Goal: Task Accomplishment & Management: Manage account settings

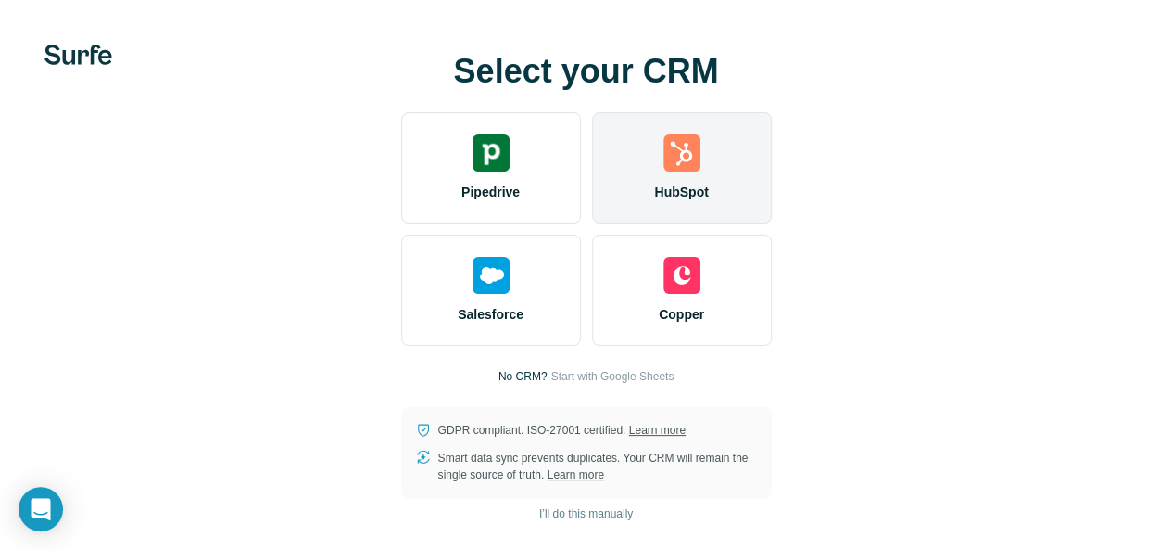
click at [592, 190] on div "HubSpot" at bounding box center [682, 167] width 180 height 111
click at [664, 171] on img at bounding box center [682, 152] width 37 height 37
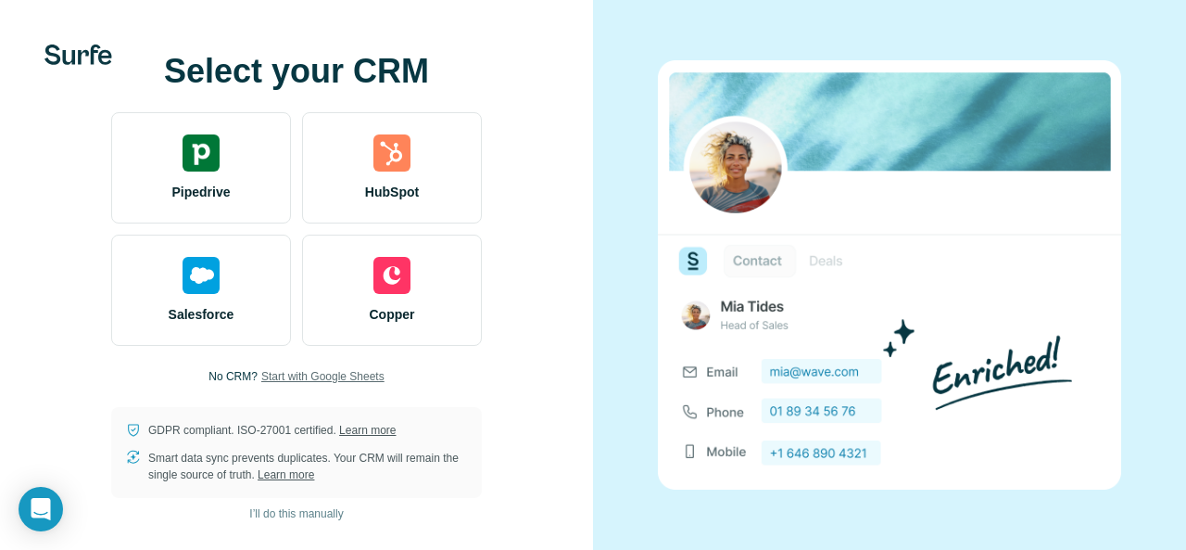
click at [323, 375] on span "Start with Google Sheets" at bounding box center [322, 376] width 123 height 17
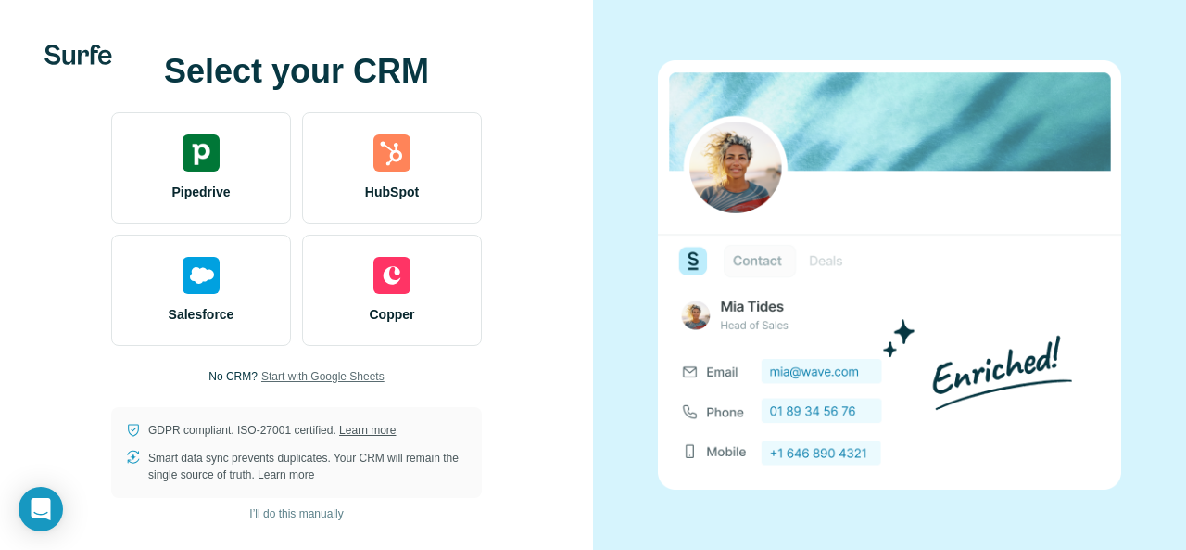
click at [323, 375] on span "Start with Google Sheets" at bounding box center [322, 376] width 123 height 17
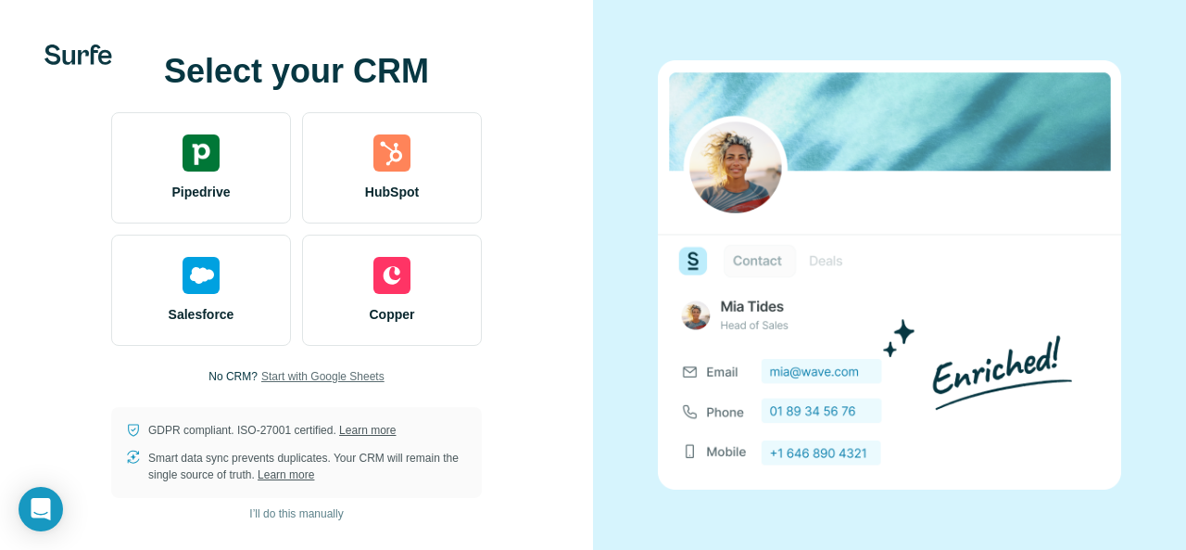
click at [323, 375] on span "Start with Google Sheets" at bounding box center [322, 376] width 123 height 17
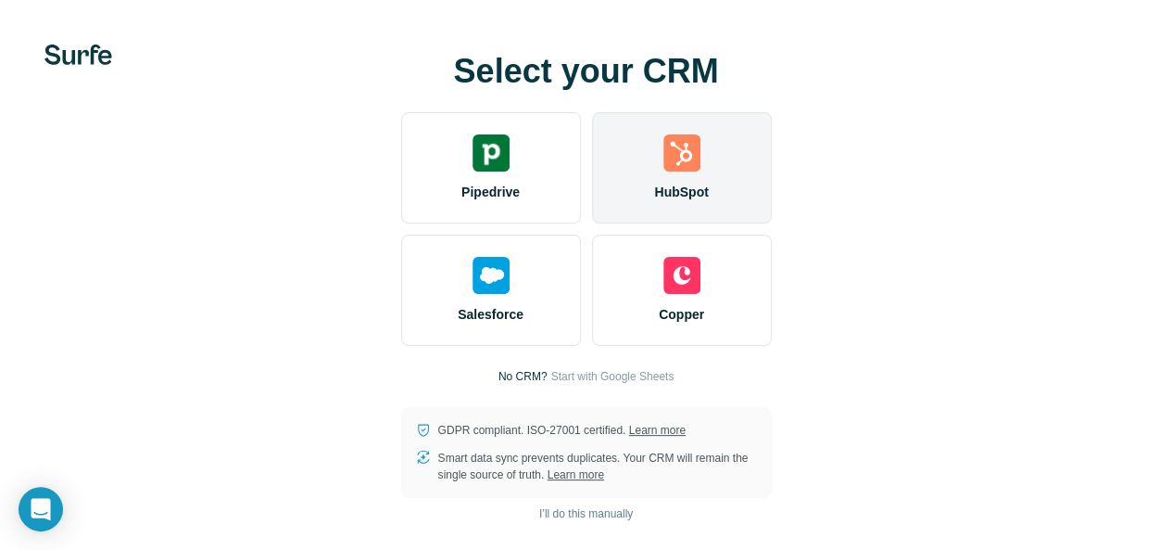
click at [654, 201] on span "HubSpot" at bounding box center [681, 192] width 54 height 19
click at [664, 171] on img at bounding box center [682, 152] width 37 height 37
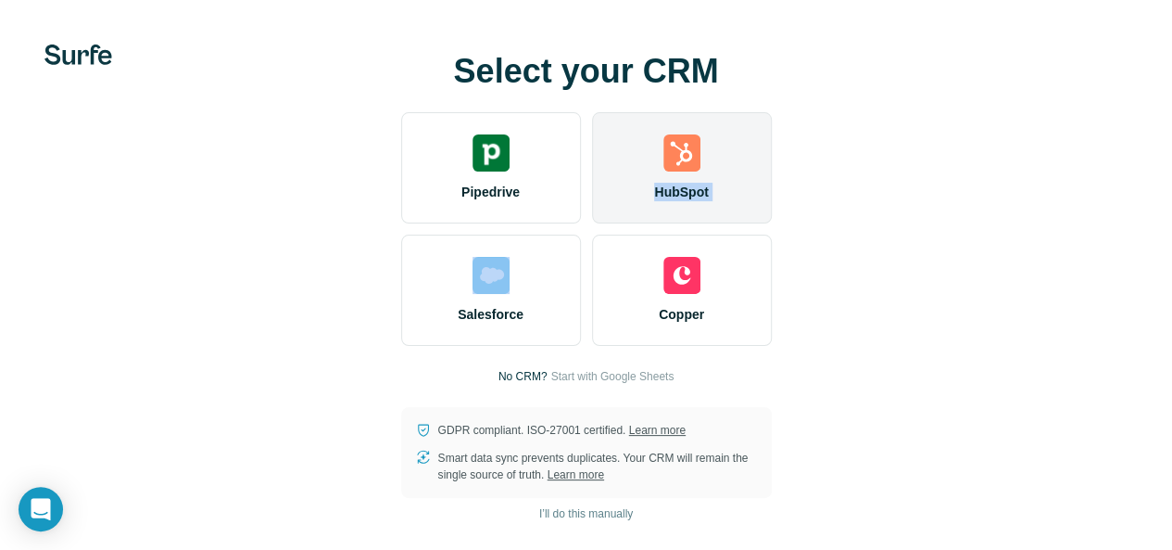
click at [664, 171] on img at bounding box center [682, 152] width 37 height 37
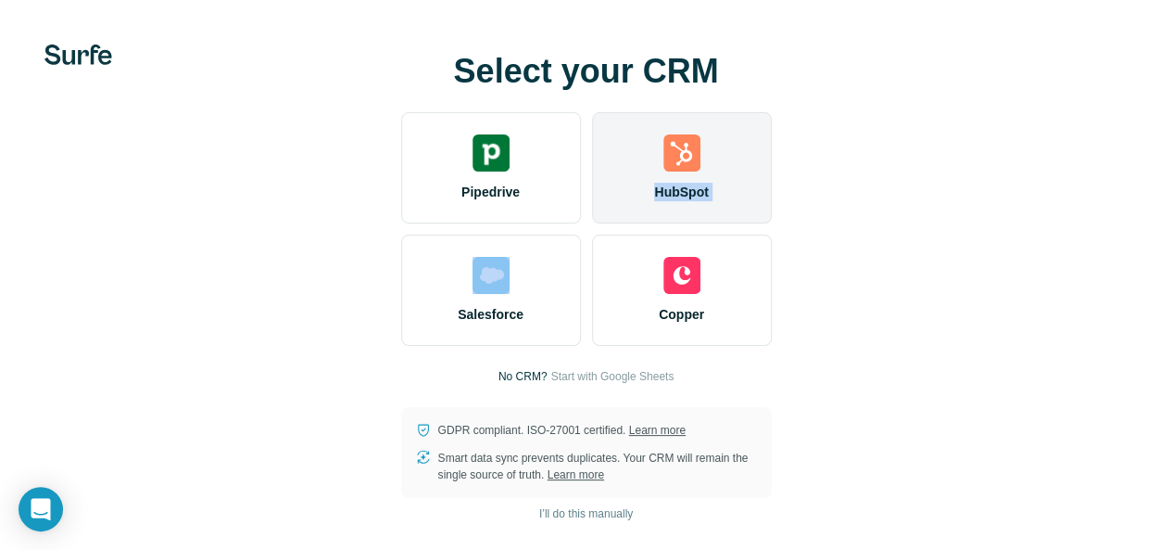
click at [664, 171] on img at bounding box center [682, 152] width 37 height 37
drag, startPoint x: 380, startPoint y: 180, endPoint x: 384, endPoint y: 249, distance: 69.6
click at [592, 223] on div "HubSpot" at bounding box center [682, 167] width 180 height 111
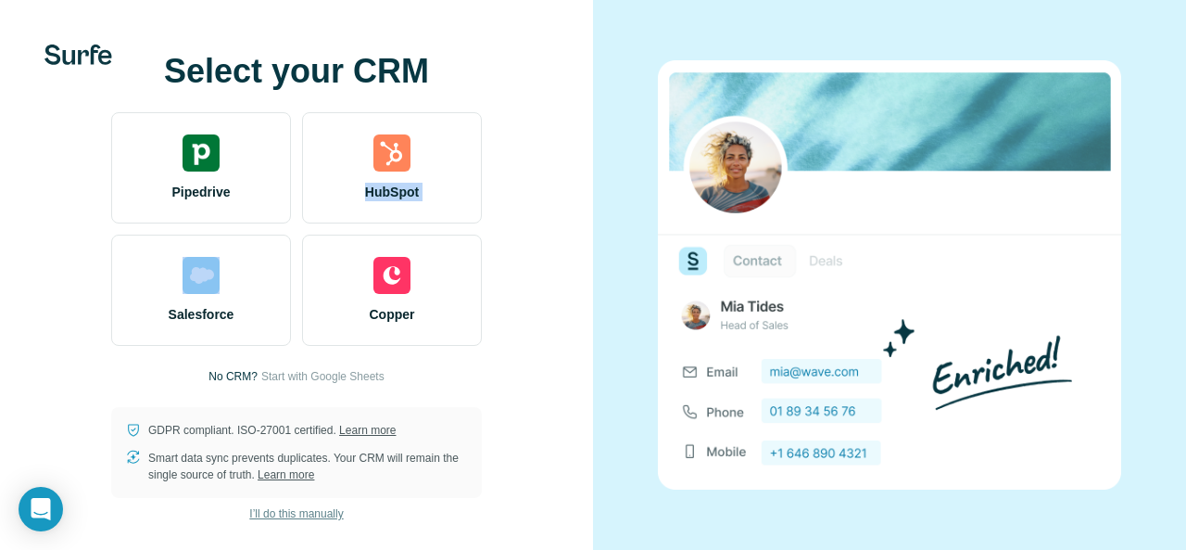
click at [322, 512] on span "I’ll do this manually" at bounding box center [296, 513] width 94 height 17
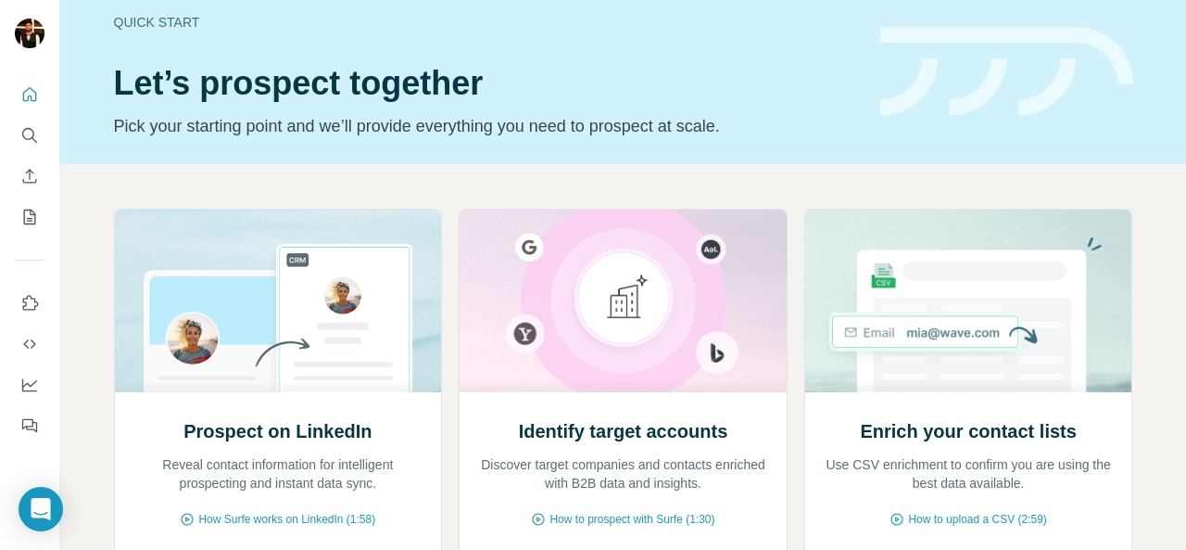
scroll to position [11, 0]
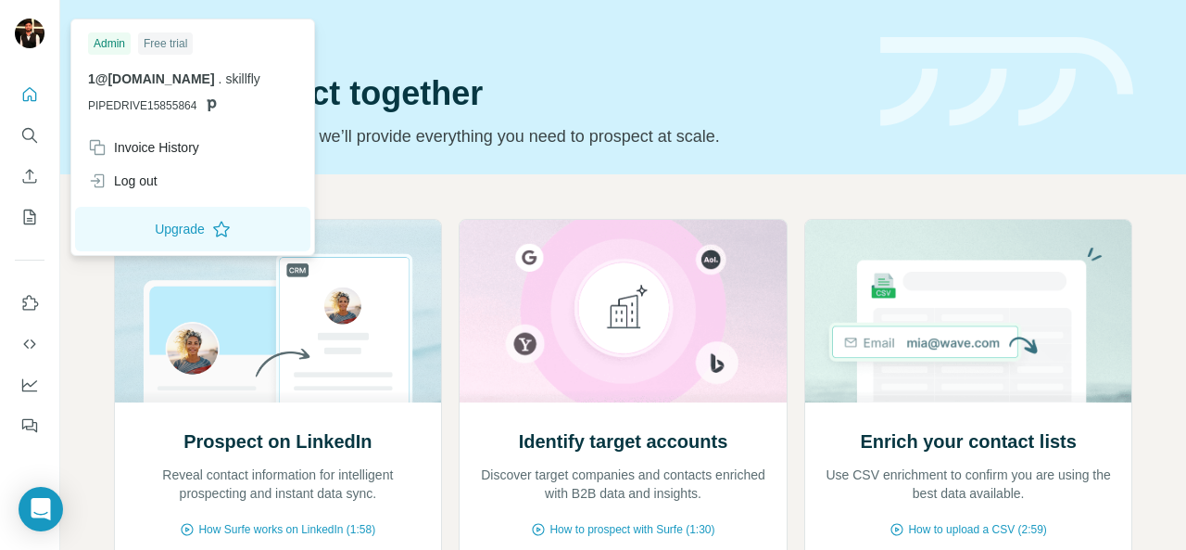
click at [30, 24] on img at bounding box center [30, 34] width 30 height 30
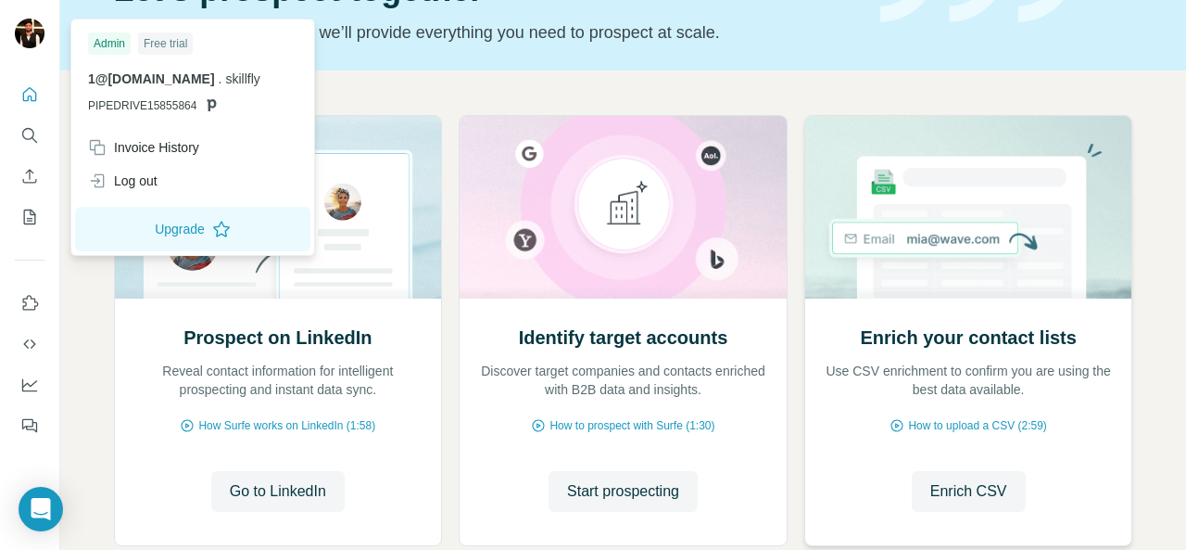
scroll to position [0, 0]
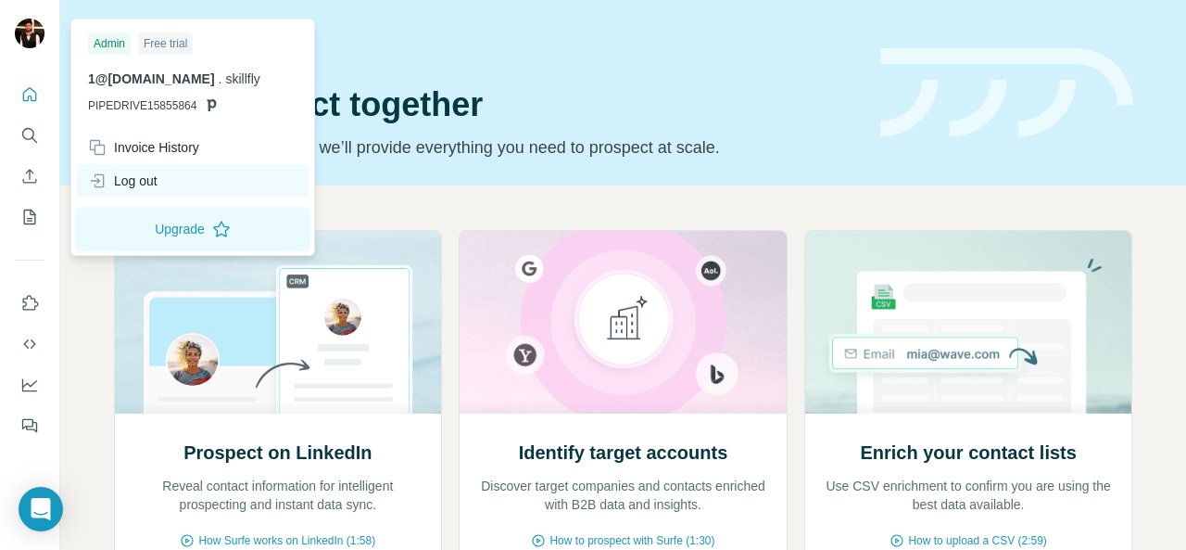
click at [126, 175] on div "Log out" at bounding box center [123, 180] width 70 height 19
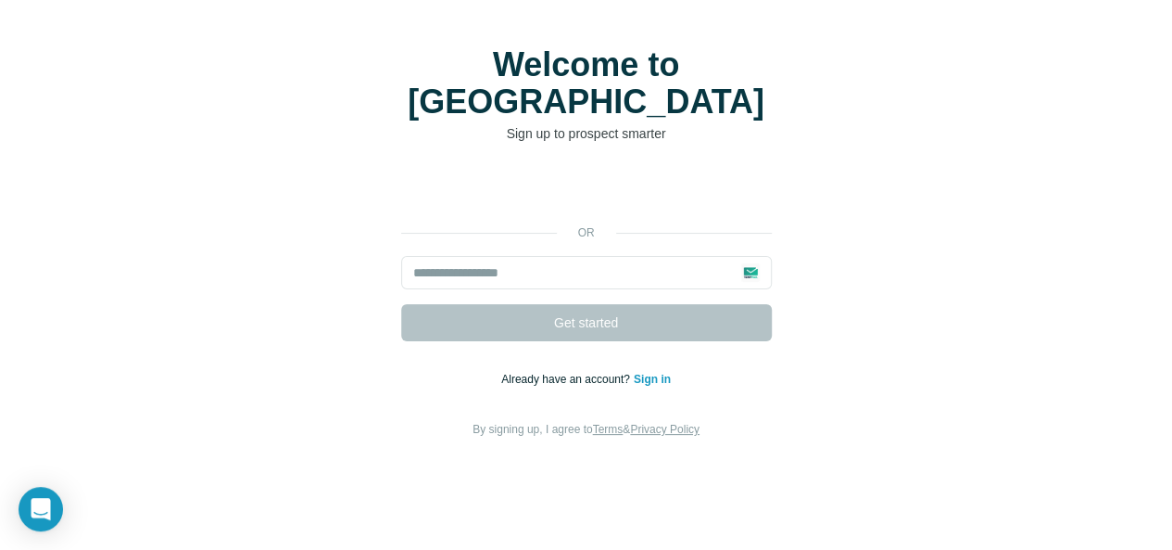
scroll to position [13, 0]
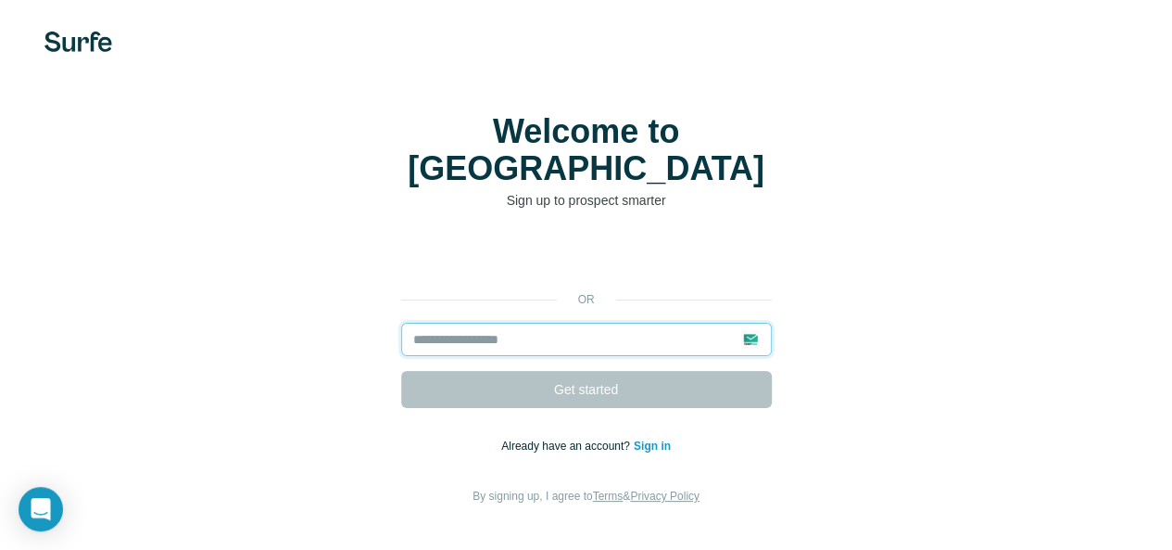
click at [401, 323] on input "email" at bounding box center [586, 339] width 371 height 33
paste input "**********"
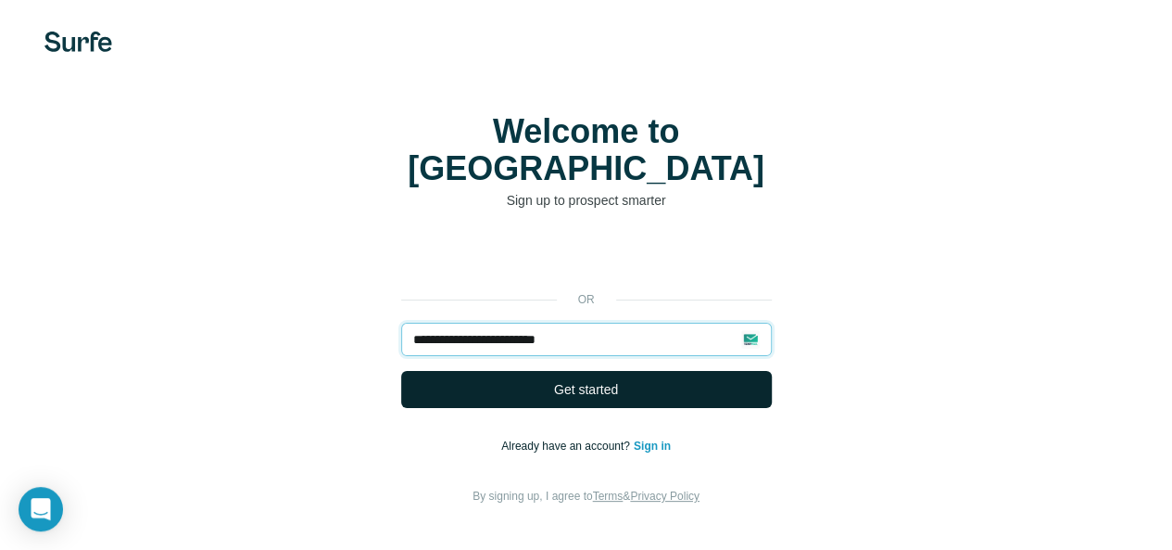
type input "**********"
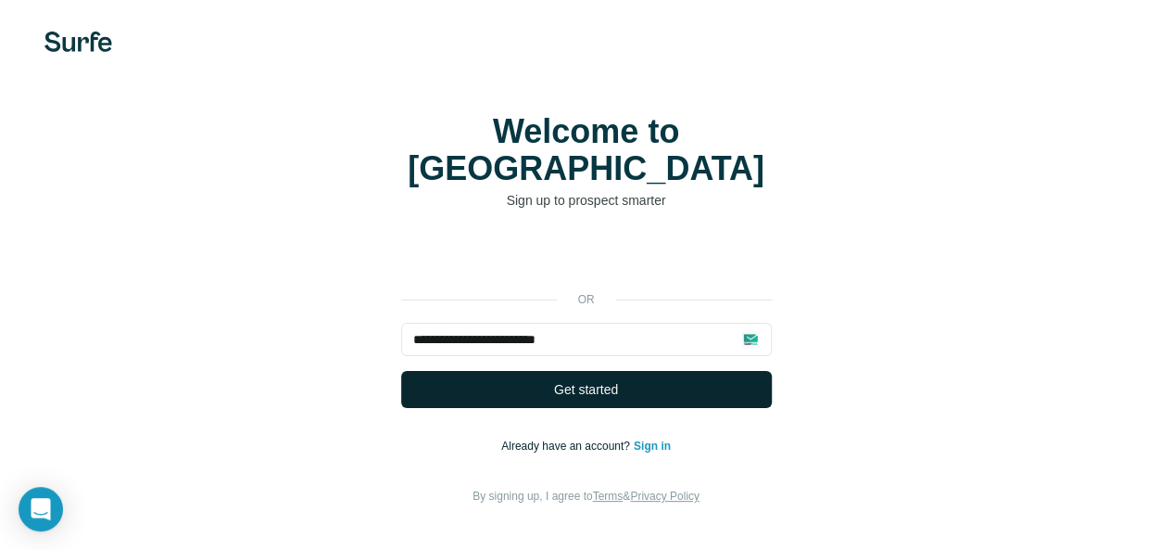
click at [554, 380] on span "Get started" at bounding box center [586, 389] width 64 height 19
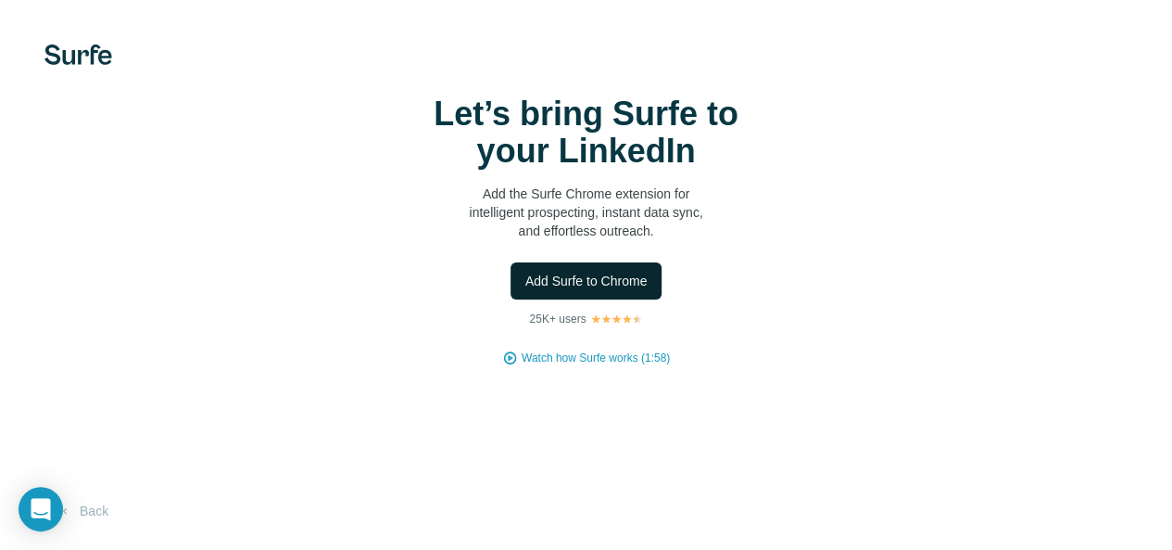
click at [525, 290] on span "Add Surfe to Chrome" at bounding box center [586, 281] width 122 height 19
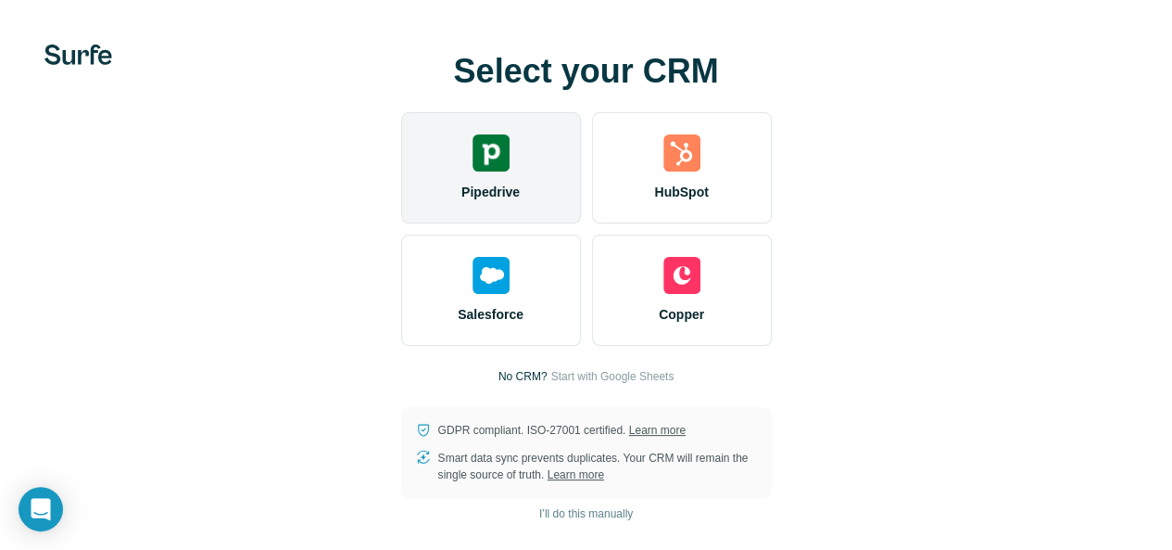
click at [401, 197] on div "Pipedrive" at bounding box center [491, 167] width 180 height 111
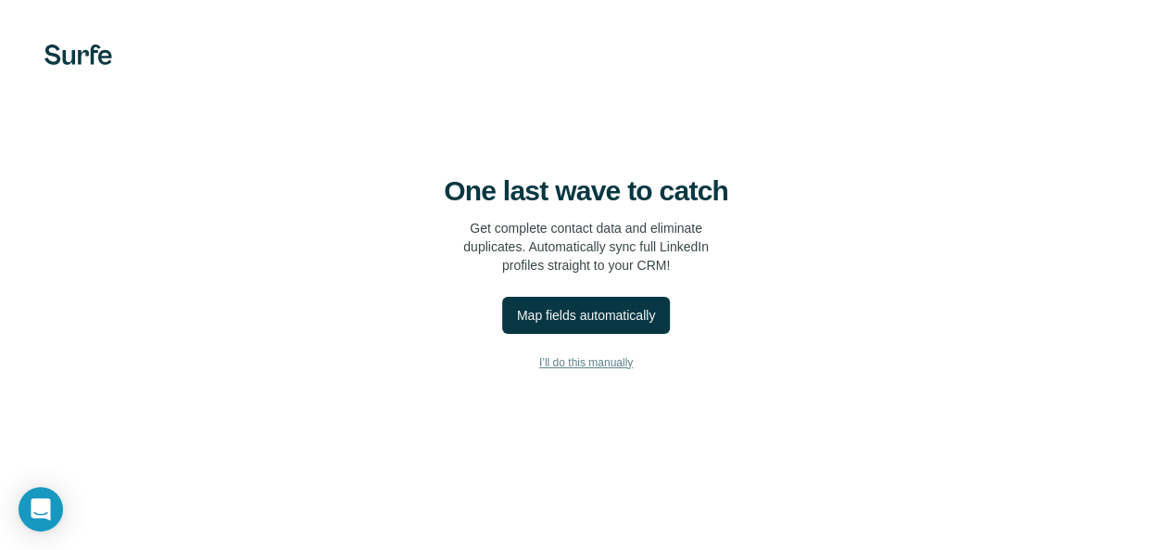
click at [539, 371] on span "I’ll do this manually" at bounding box center [586, 362] width 94 height 17
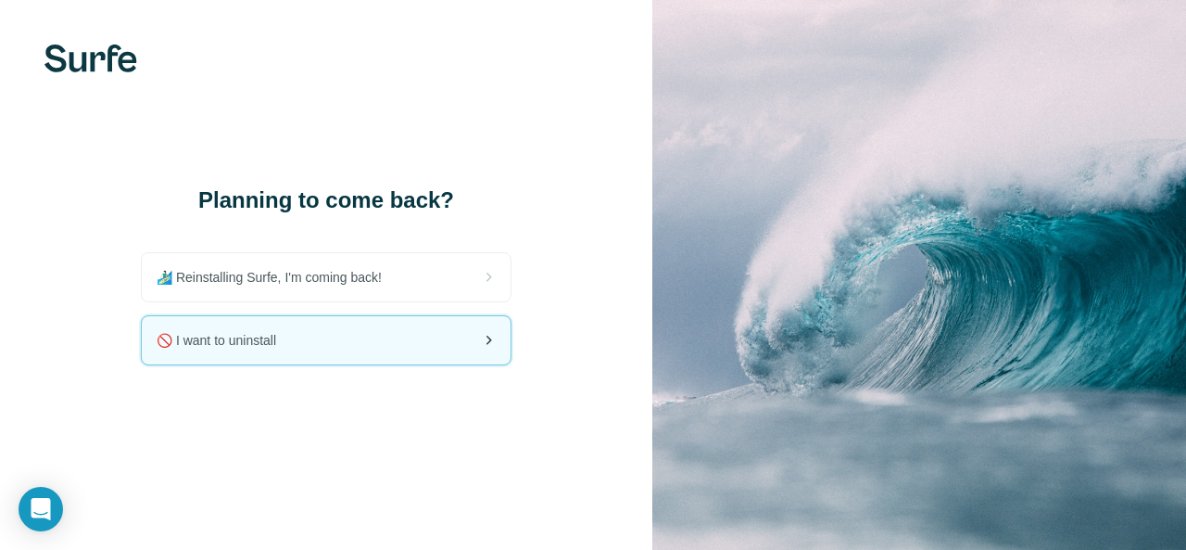
click at [278, 338] on span "🚫 I want to uninstall" at bounding box center [224, 340] width 134 height 19
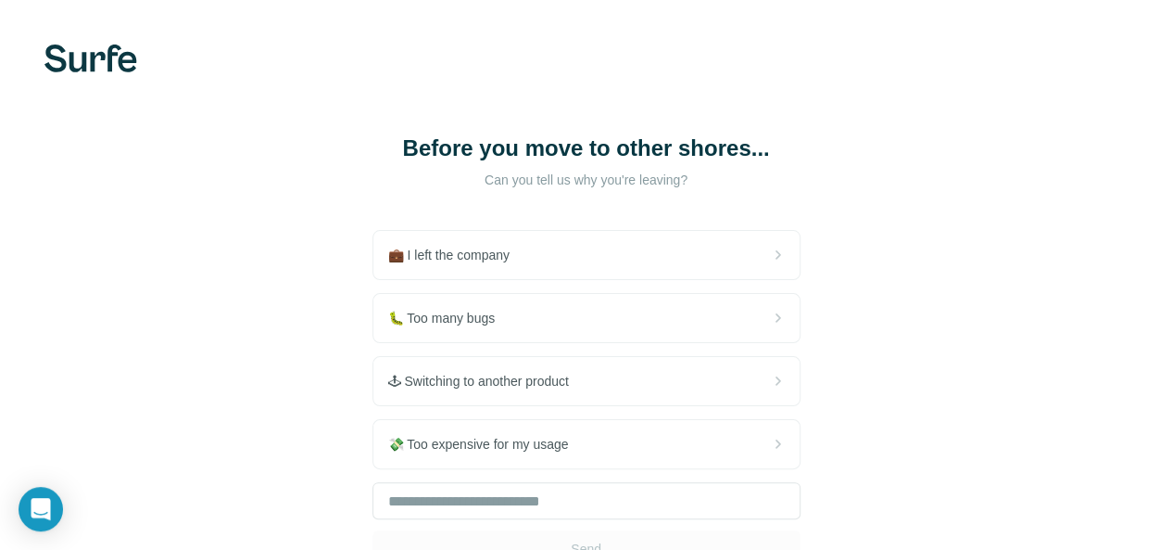
click at [373, 345] on div "💼 I left the company 🐛 Too many bugs 🕹 Switching to another product 💸 Too expen…" at bounding box center [587, 398] width 428 height 337
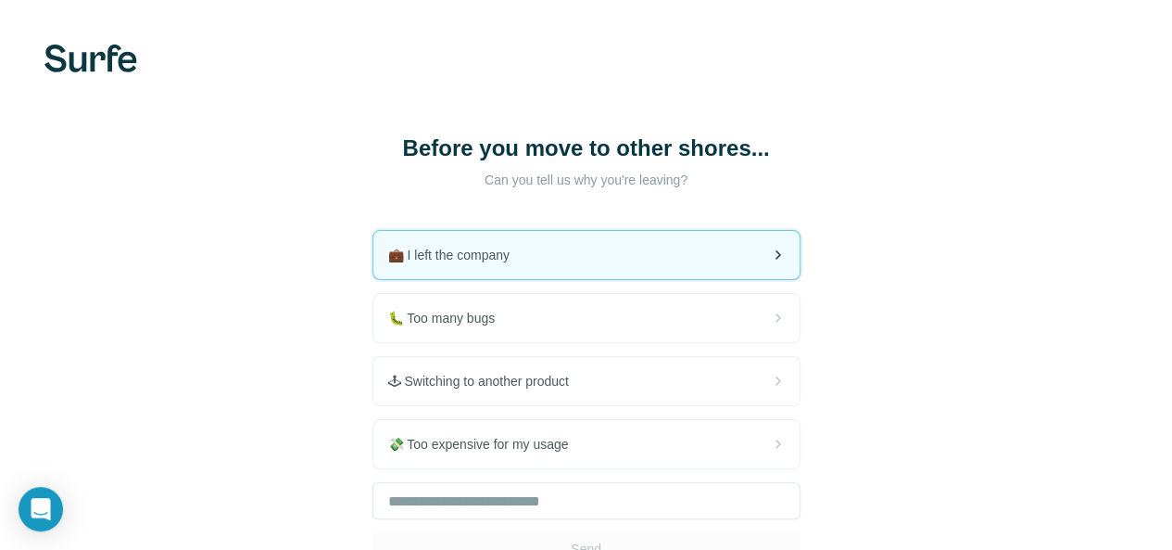
click at [373, 269] on div "💼 I left the company" at bounding box center [586, 255] width 426 height 48
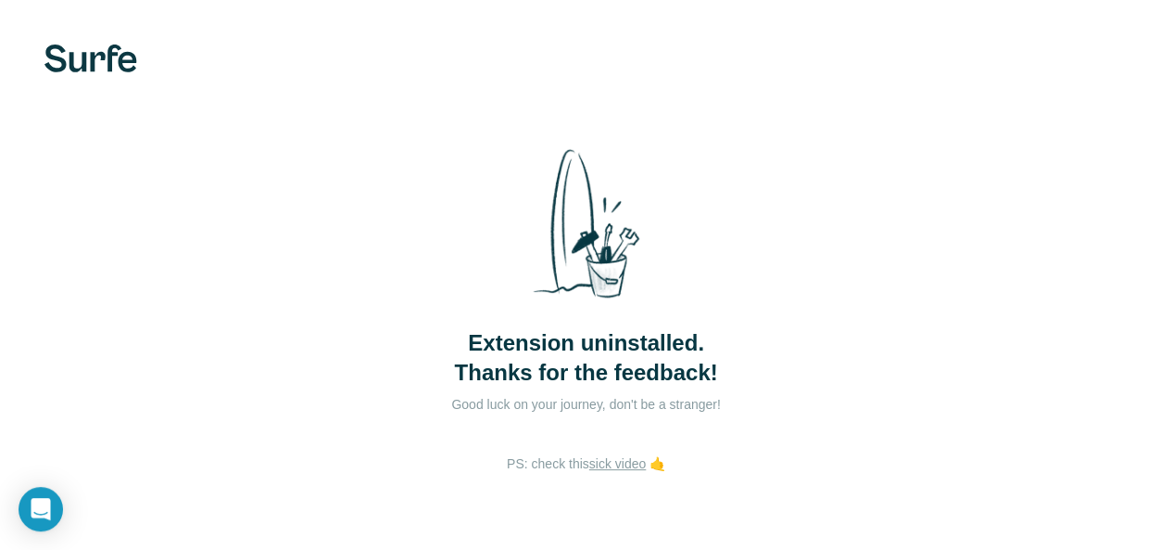
scroll to position [56, 0]
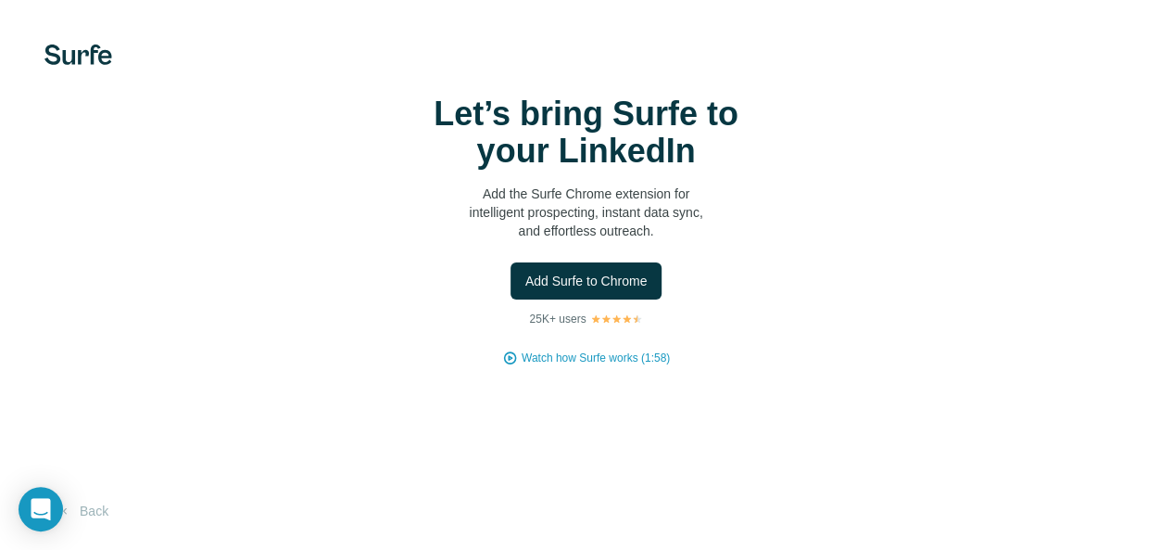
scroll to position [80, 0]
click at [89, 513] on button "Back" at bounding box center [82, 510] width 77 height 33
click at [525, 290] on span "Add Surfe to Chrome" at bounding box center [586, 281] width 122 height 19
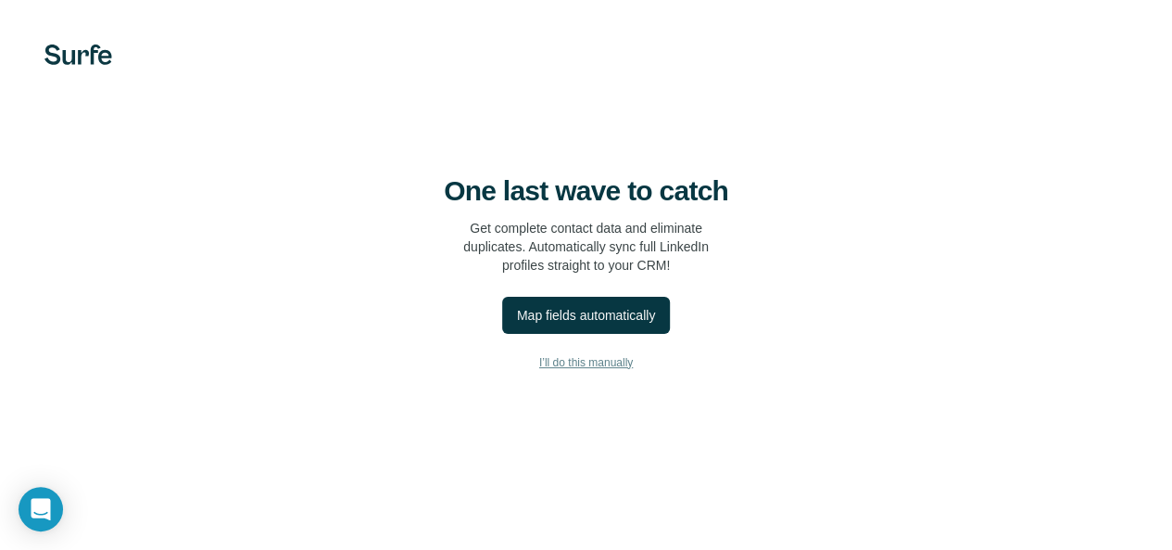
click at [350, 376] on button "I’ll do this manually" at bounding box center [586, 362] width 1098 height 28
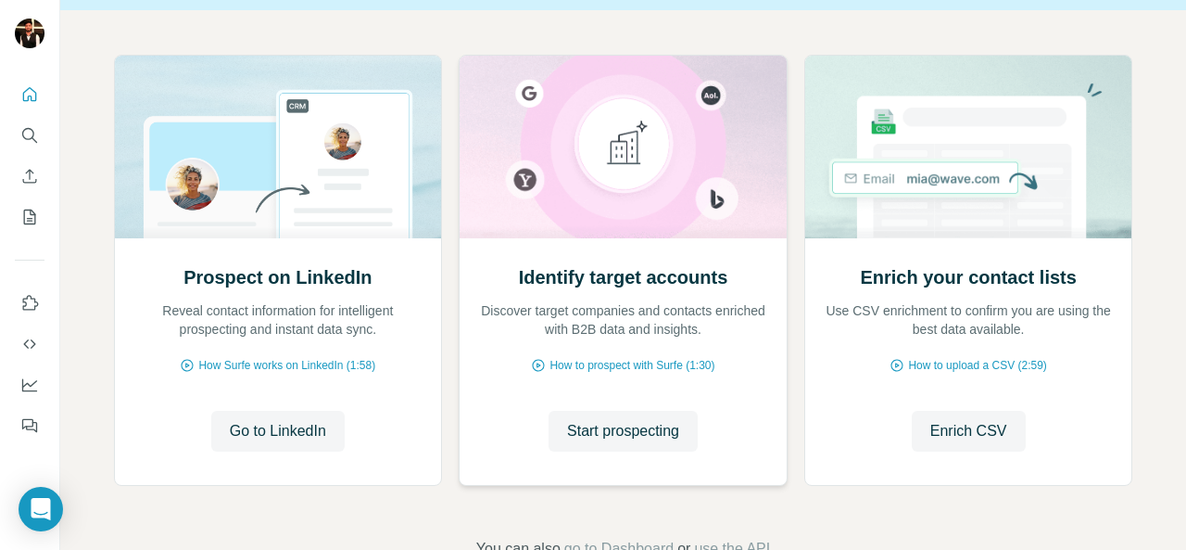
scroll to position [230, 0]
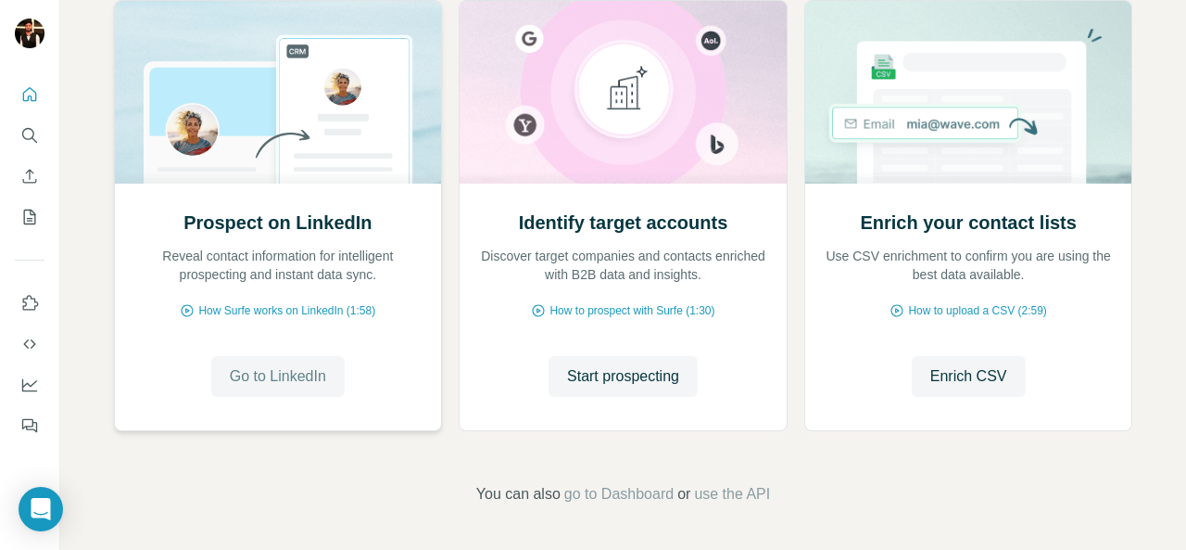
click at [320, 373] on span "Go to LinkedIn" at bounding box center [278, 376] width 96 height 22
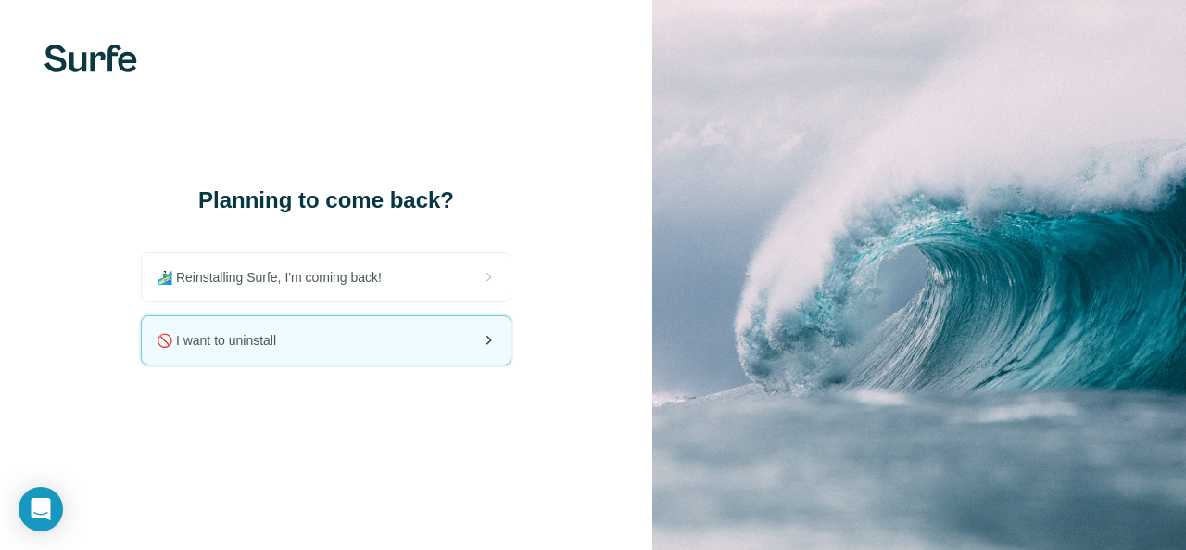
click at [428, 337] on div "🚫 I want to uninstall" at bounding box center [326, 340] width 369 height 48
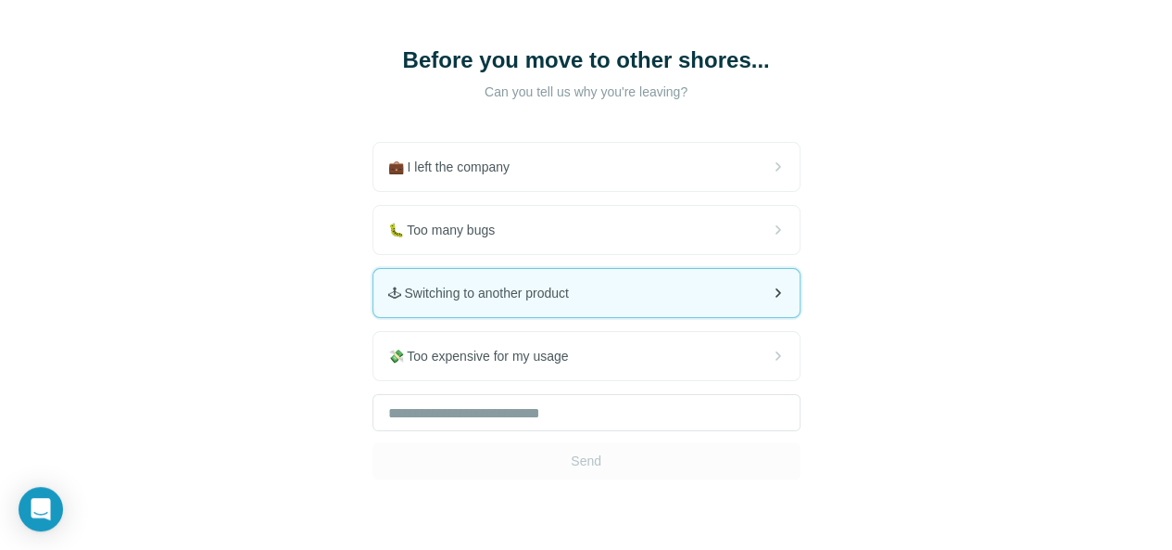
scroll to position [93, 0]
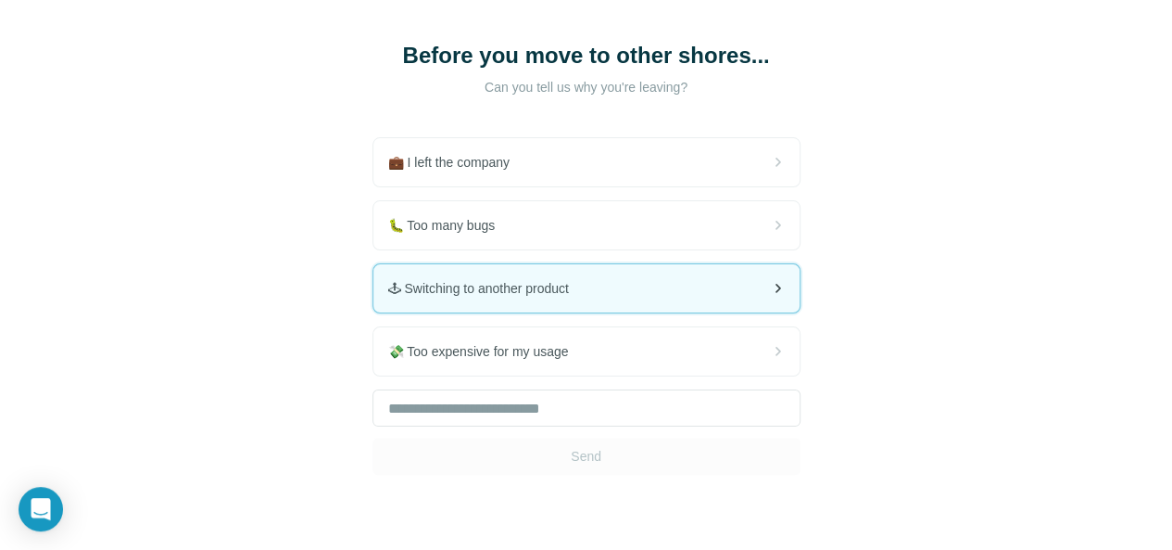
click at [373, 283] on div "🕹 Switching to another product" at bounding box center [586, 288] width 426 height 48
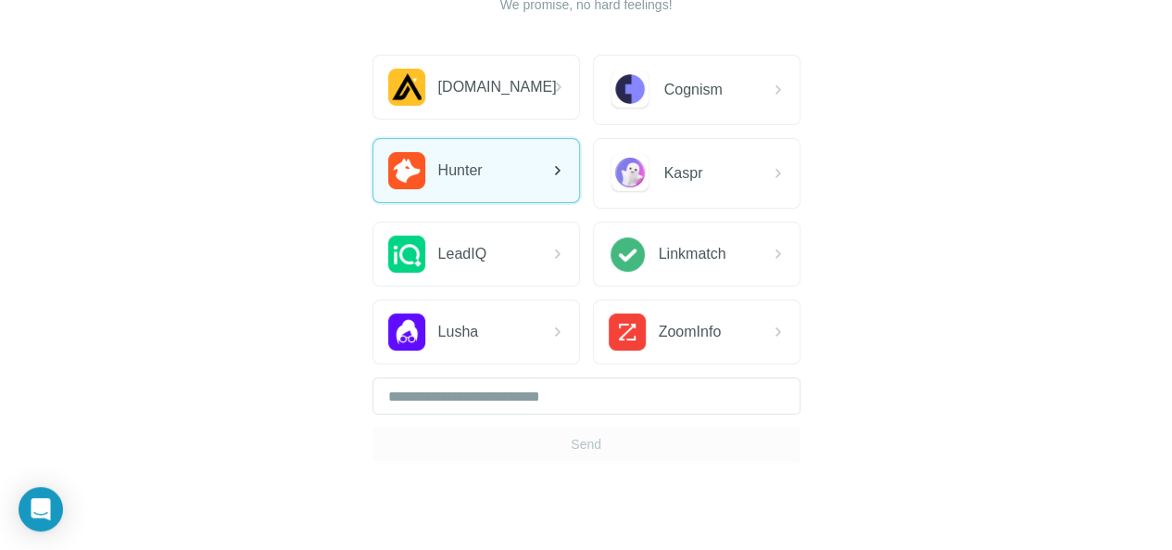
scroll to position [248, 0]
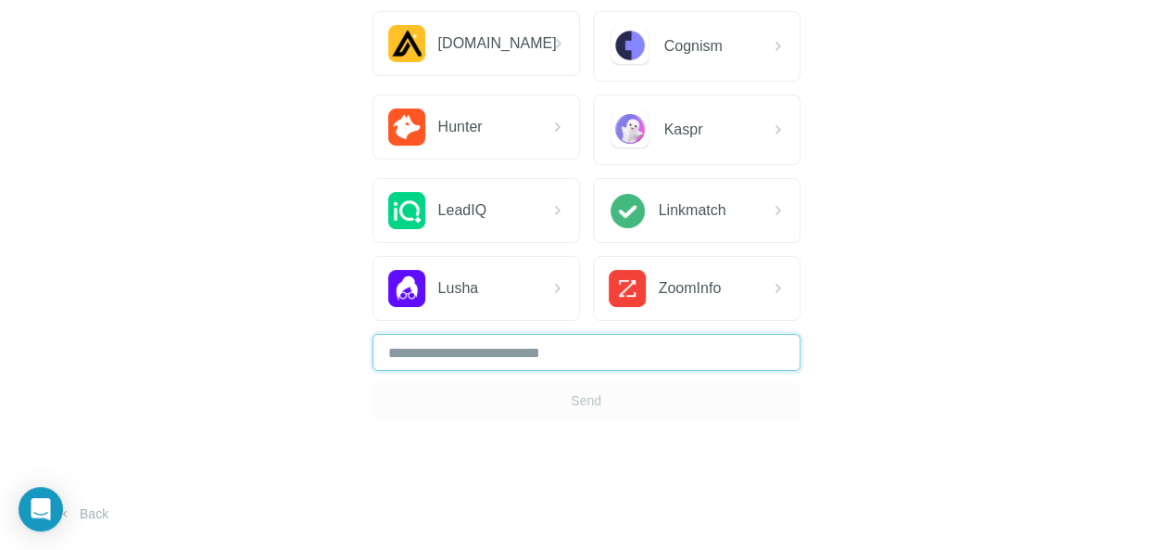
click at [373, 361] on input "text" at bounding box center [587, 352] width 428 height 37
type input "***"
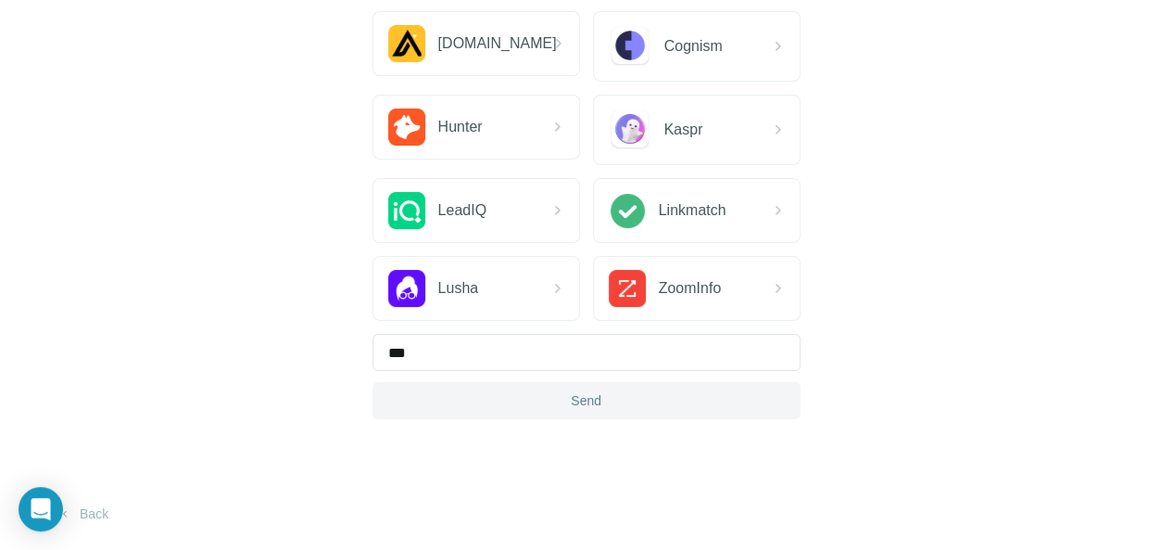
click at [373, 397] on button "Send" at bounding box center [587, 400] width 428 height 37
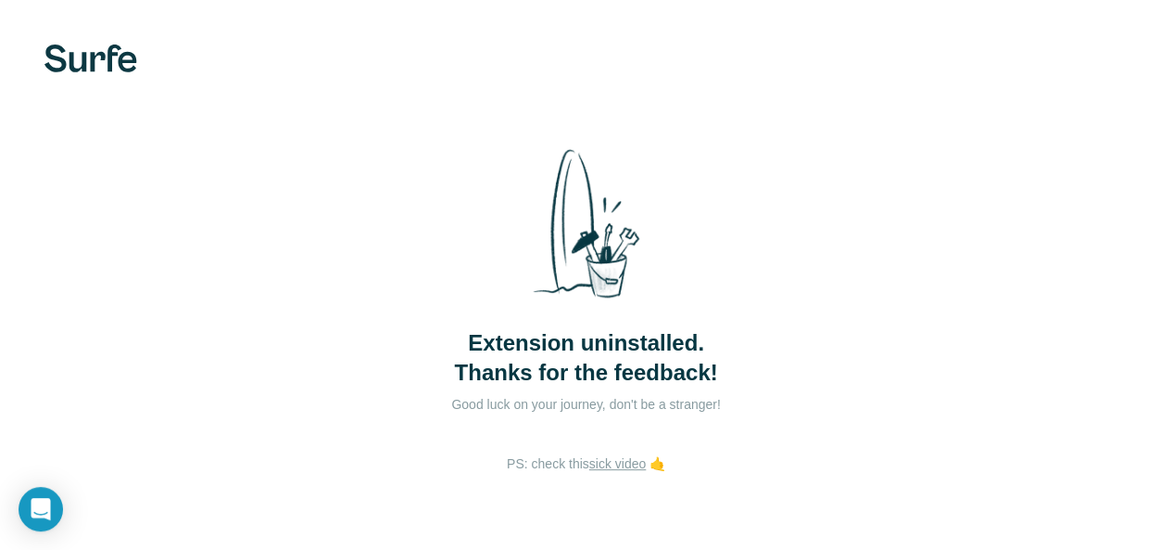
scroll to position [56, 0]
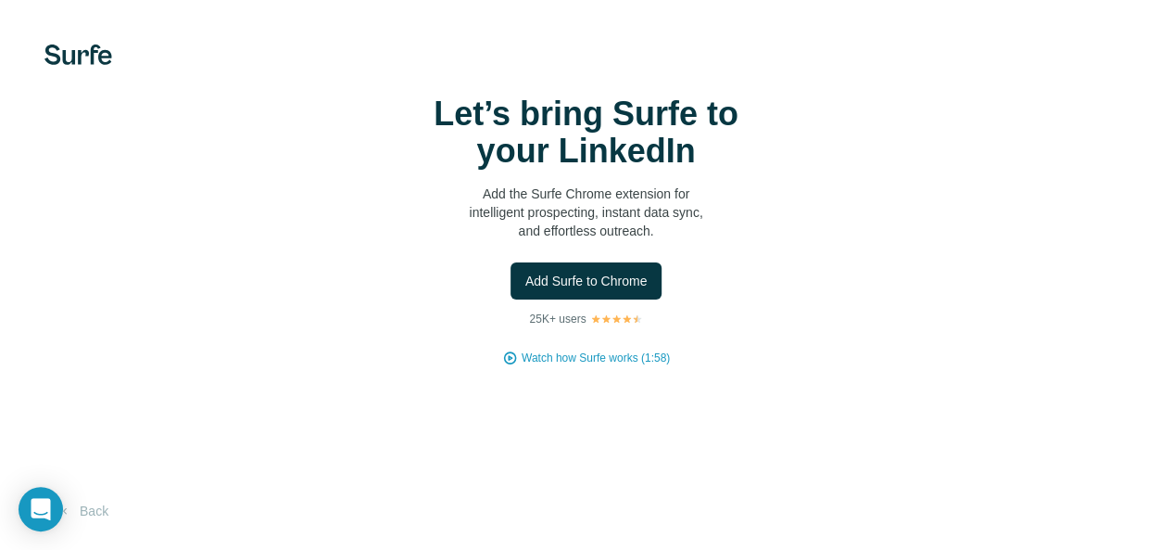
scroll to position [80, 0]
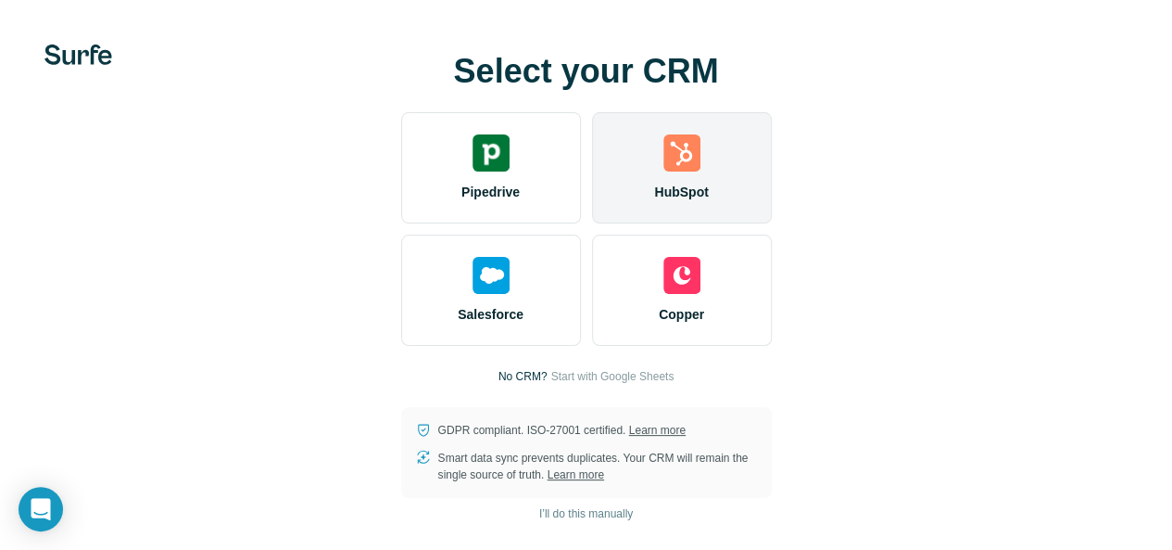
click at [592, 197] on div "HubSpot" at bounding box center [682, 167] width 180 height 111
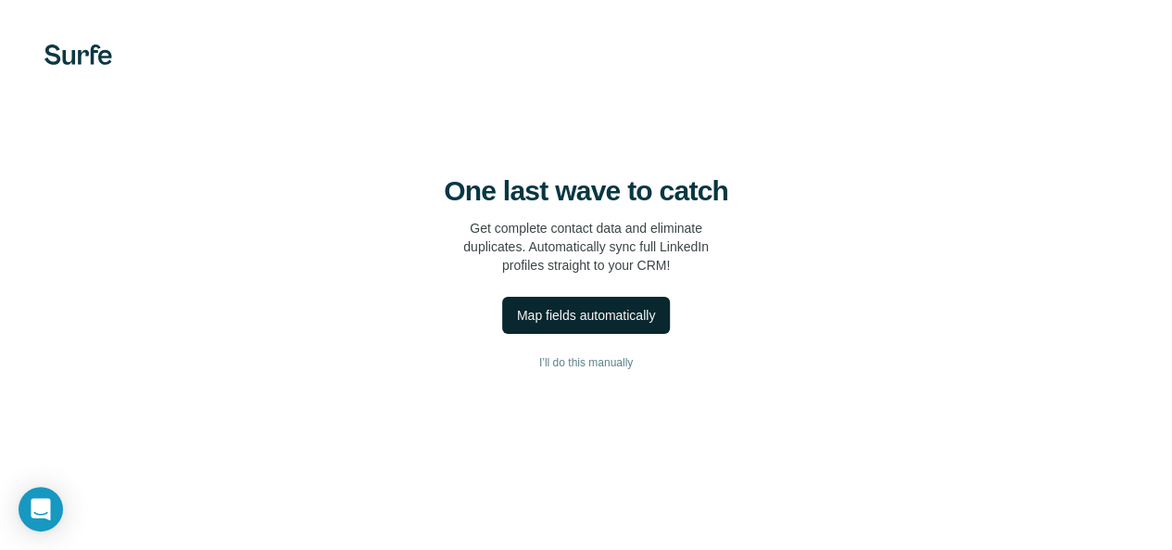
click at [517, 324] on div "Map fields automatically" at bounding box center [586, 315] width 138 height 19
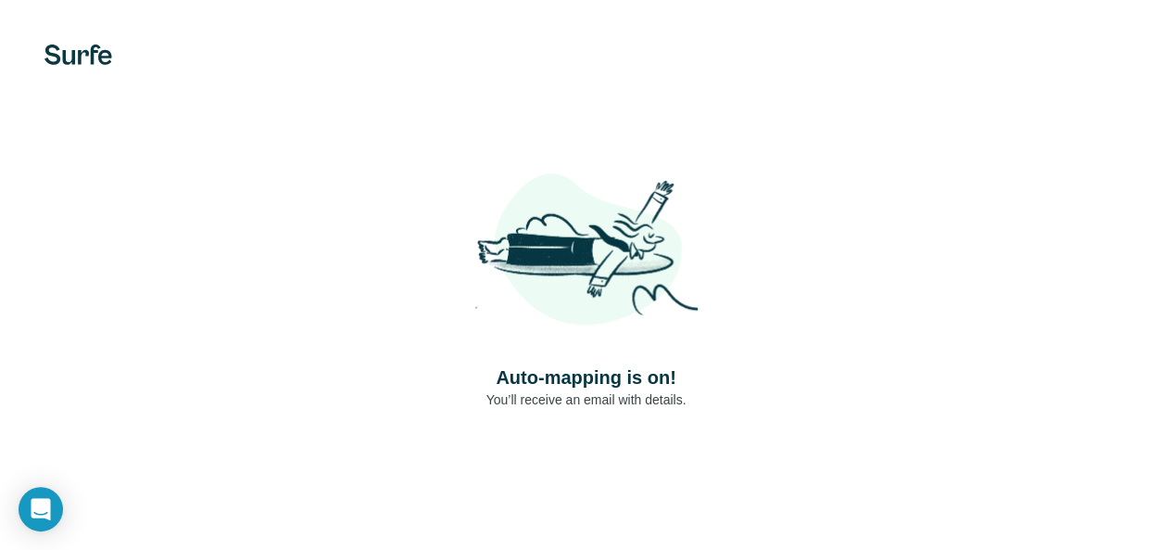
click at [496, 390] on h4 "Auto-mapping is on!" at bounding box center [586, 377] width 180 height 26
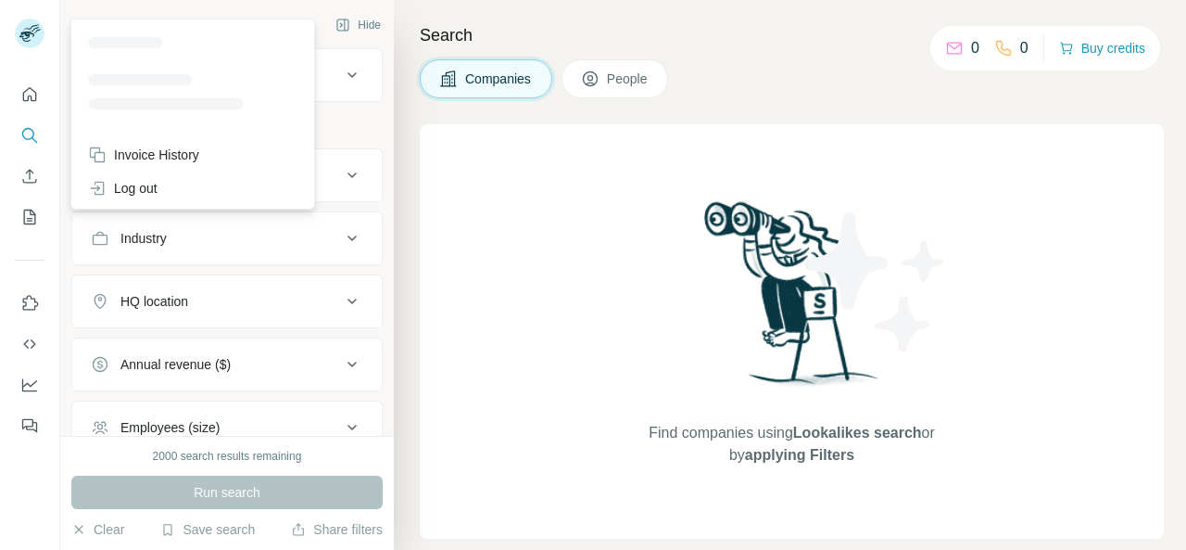
click at [22, 35] on rect at bounding box center [30, 34] width 30 height 30
click at [799, 331] on img at bounding box center [875, 281] width 167 height 167
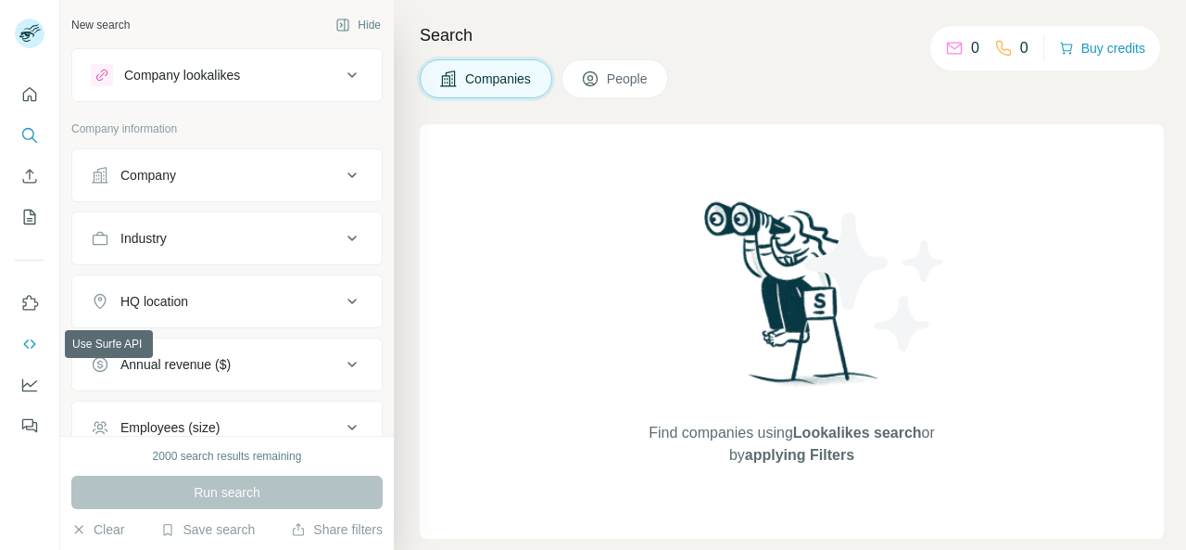
scroll to position [191, 0]
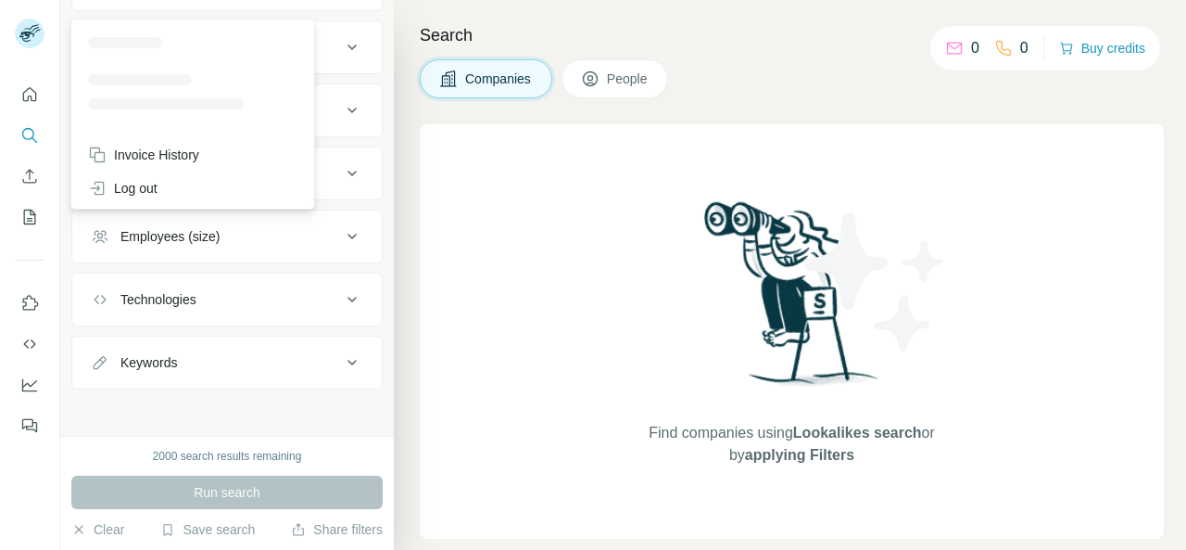
click at [32, 23] on rect at bounding box center [30, 34] width 30 height 30
click at [28, 95] on icon "Quick start" at bounding box center [29, 94] width 19 height 19
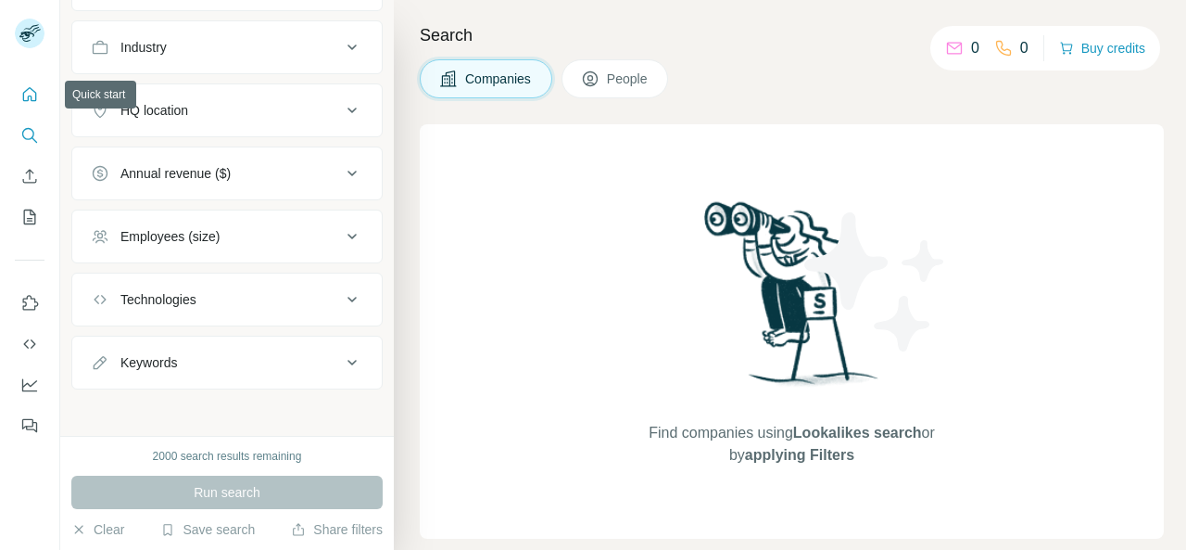
click at [29, 95] on icon "Quick start" at bounding box center [29, 94] width 19 height 19
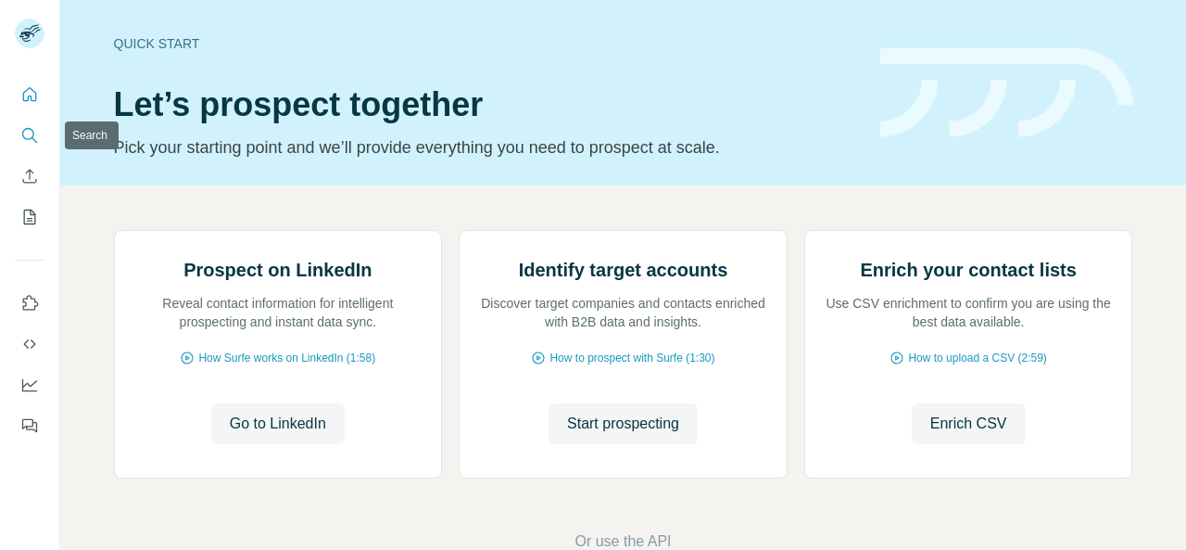
click at [30, 137] on icon "Search" at bounding box center [29, 135] width 19 height 19
click at [31, 163] on button "Enrich CSV" at bounding box center [30, 175] width 30 height 33
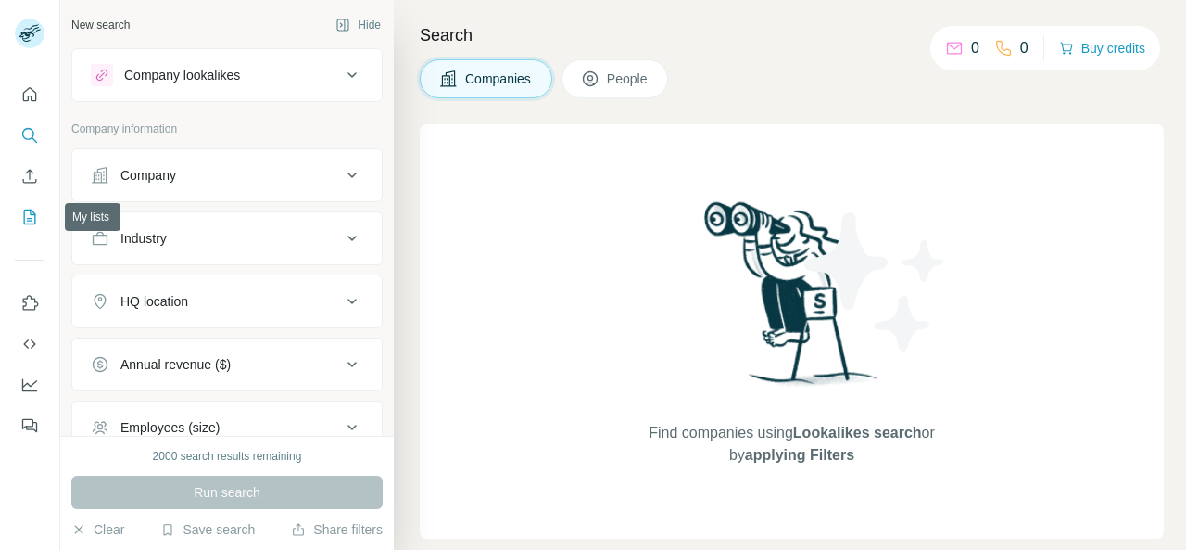
click at [24, 205] on button "My lists" at bounding box center [30, 216] width 30 height 33
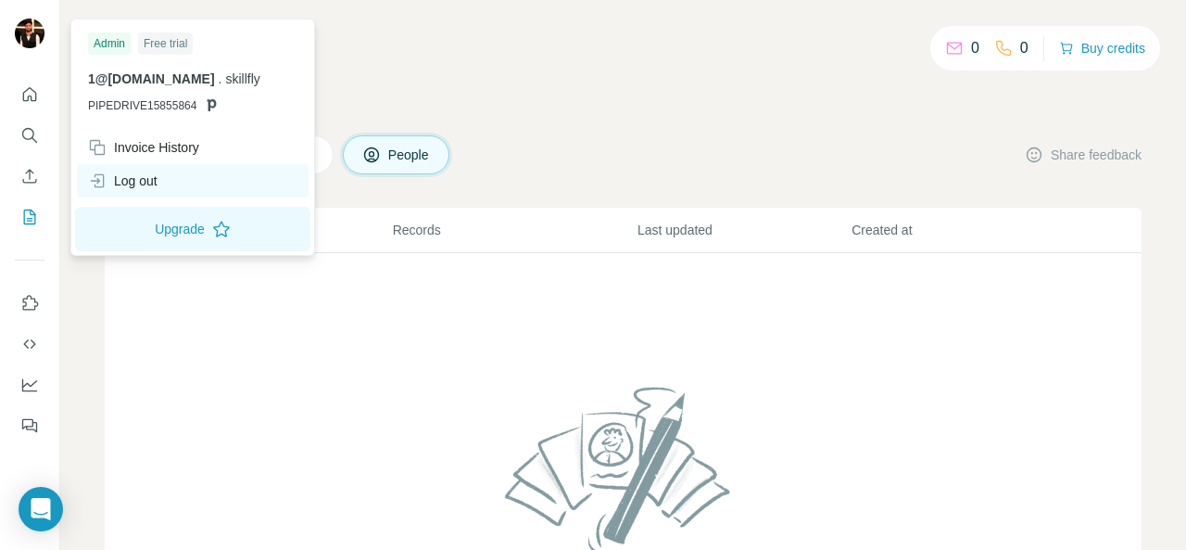
click at [141, 182] on div "Log out" at bounding box center [123, 180] width 70 height 19
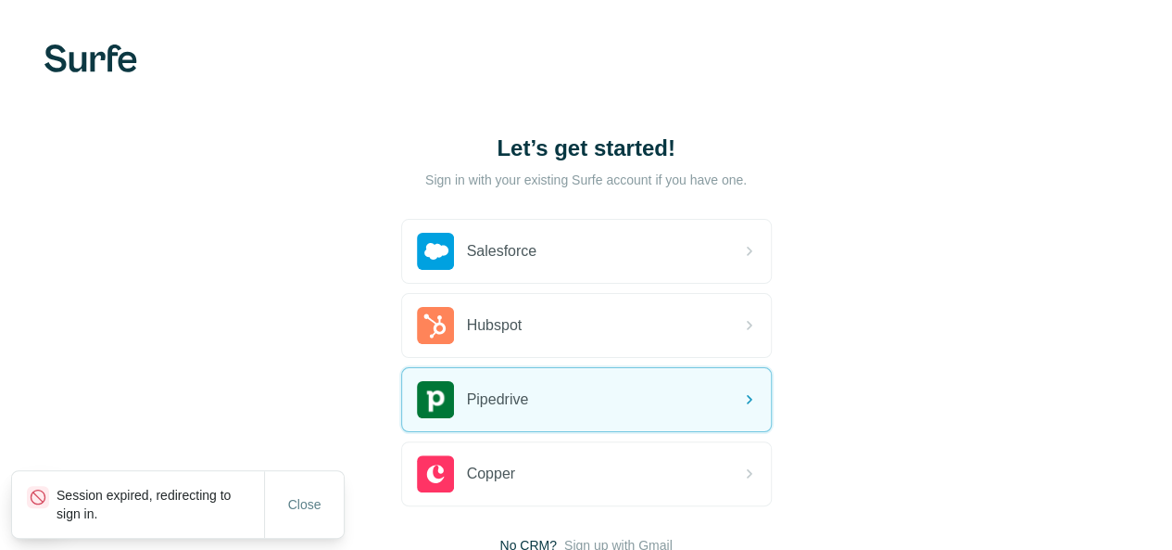
click at [73, 343] on div "Let’s get started! Sign in with your existing Surfe account if you have one. Sa…" at bounding box center [586, 344] width 1172 height 688
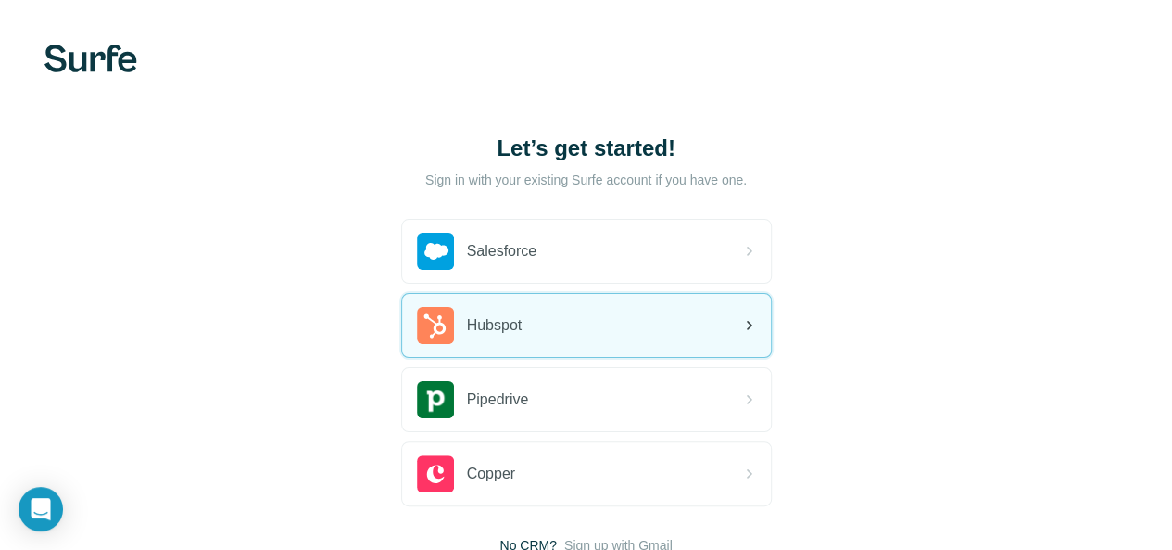
click at [402, 320] on div "Hubspot" at bounding box center [586, 325] width 369 height 63
